Goal: Find specific page/section: Find specific page/section

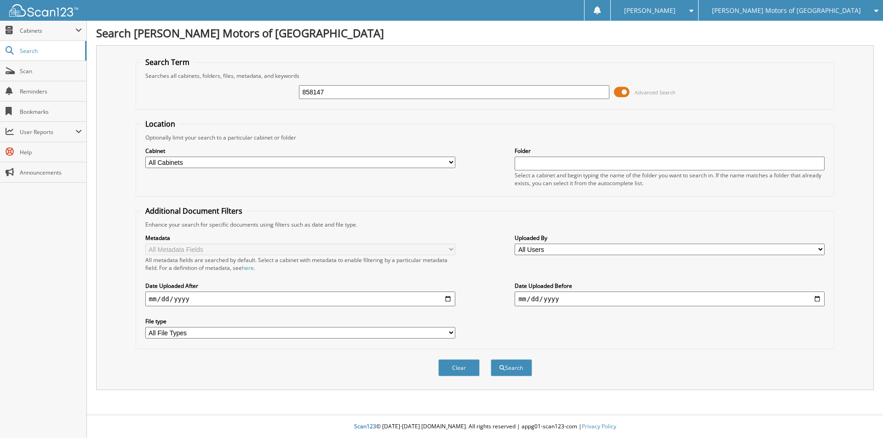
type input "858147"
click at [491, 359] on button "Search" at bounding box center [511, 367] width 41 height 17
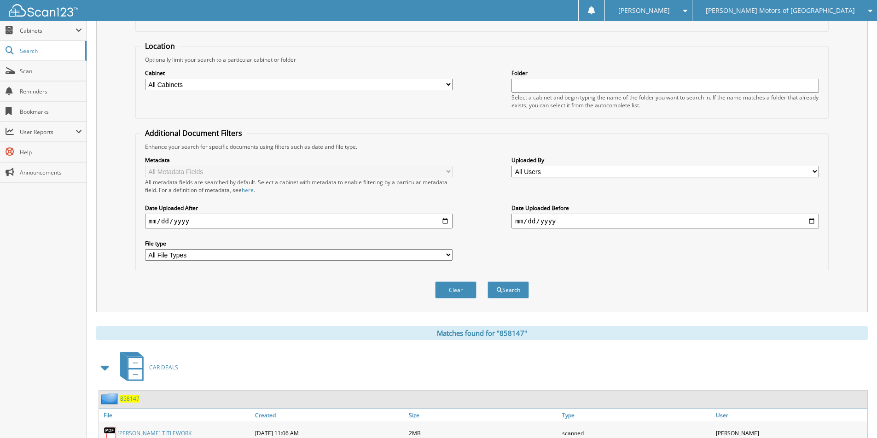
scroll to position [184, 0]
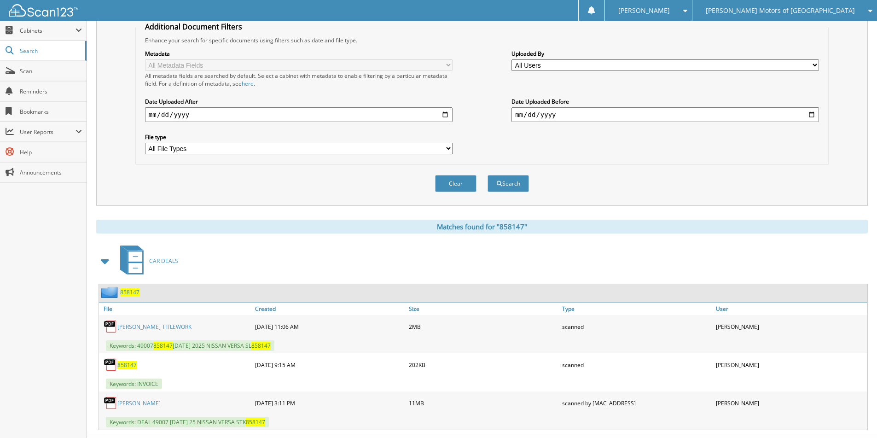
click at [130, 290] on span "858147" at bounding box center [129, 292] width 19 height 8
